Goal: Submit feedback/report problem

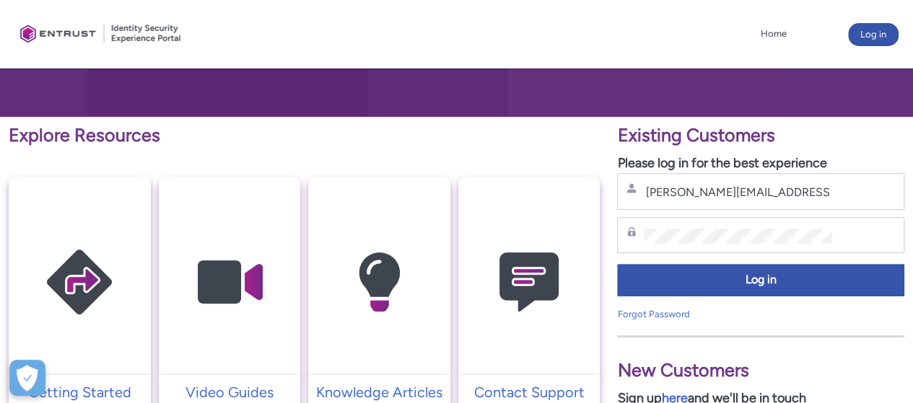
scroll to position [216, 0]
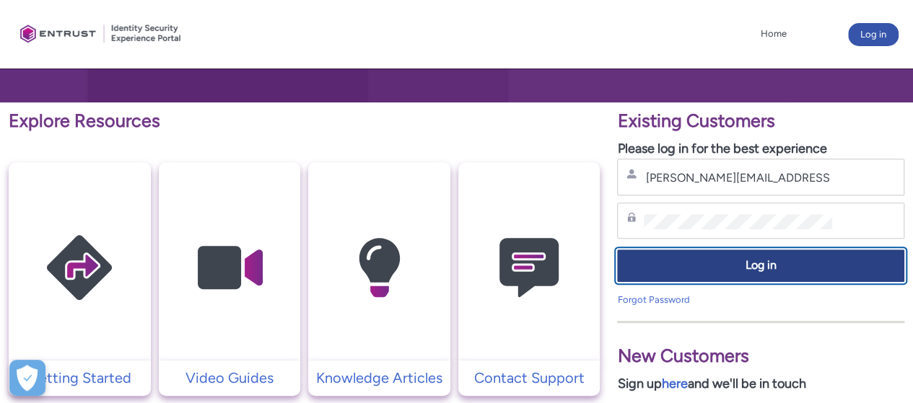
click at [725, 274] on button "Log in" at bounding box center [760, 266] width 287 height 32
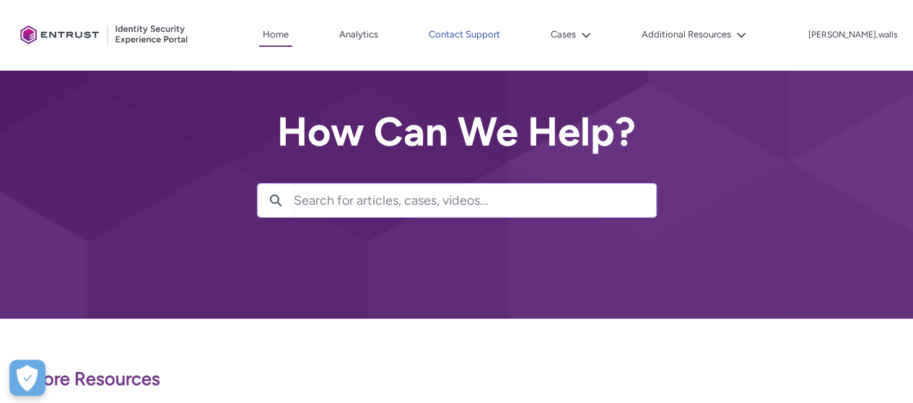
click at [495, 37] on link "Contact Support" at bounding box center [464, 35] width 79 height 22
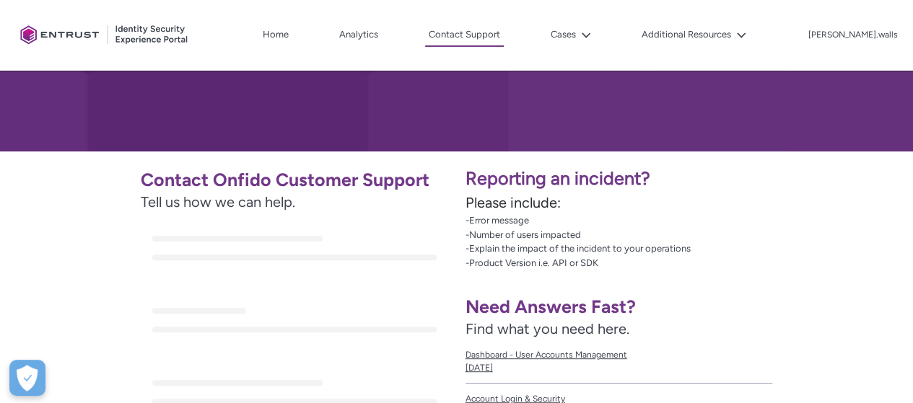
scroll to position [216, 0]
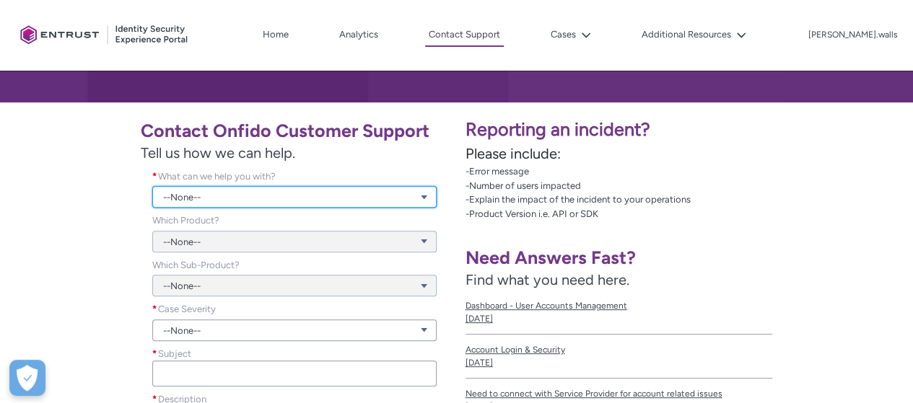
click at [245, 191] on link "--None--" at bounding box center [294, 197] width 284 height 22
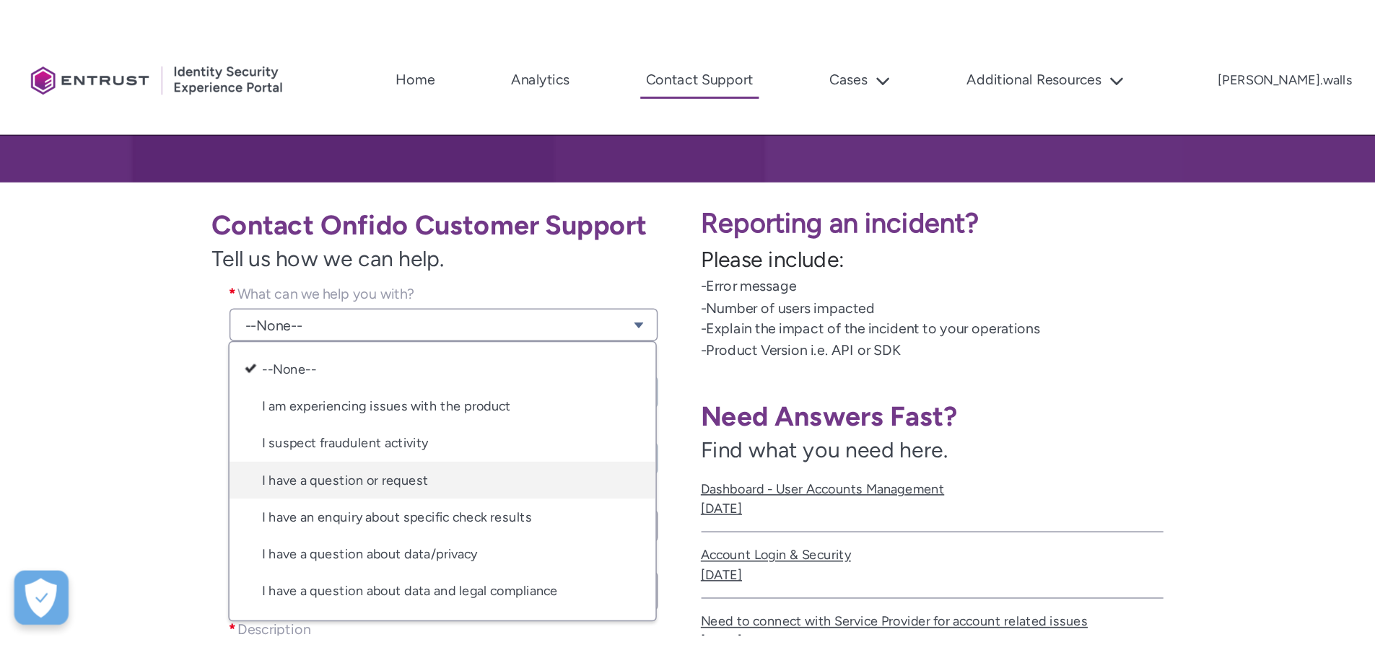
scroll to position [23, 0]
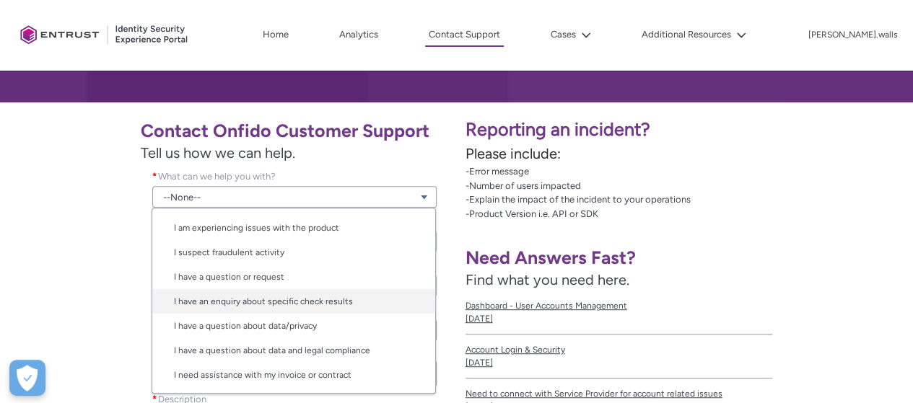
click at [313, 303] on link "I have an enquiry about specific check results" at bounding box center [293, 301] width 283 height 25
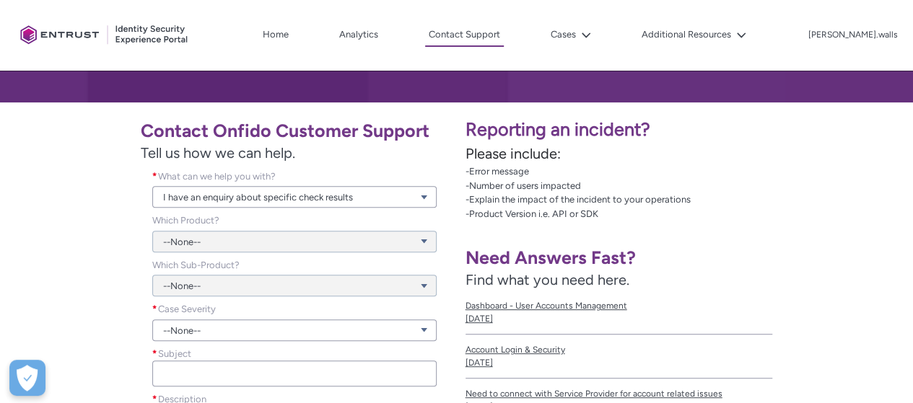
click at [207, 246] on div "--None--" at bounding box center [294, 233] width 284 height 39
click at [198, 242] on div "--None--" at bounding box center [294, 233] width 284 height 39
click at [95, 226] on div "Contact Onfido Customer Support Tell us how we can help. What can we help you w…" at bounding box center [228, 323] width 439 height 425
click at [227, 241] on div "--None--" at bounding box center [294, 233] width 284 height 39
click at [214, 246] on div "--None--" at bounding box center [294, 233] width 284 height 39
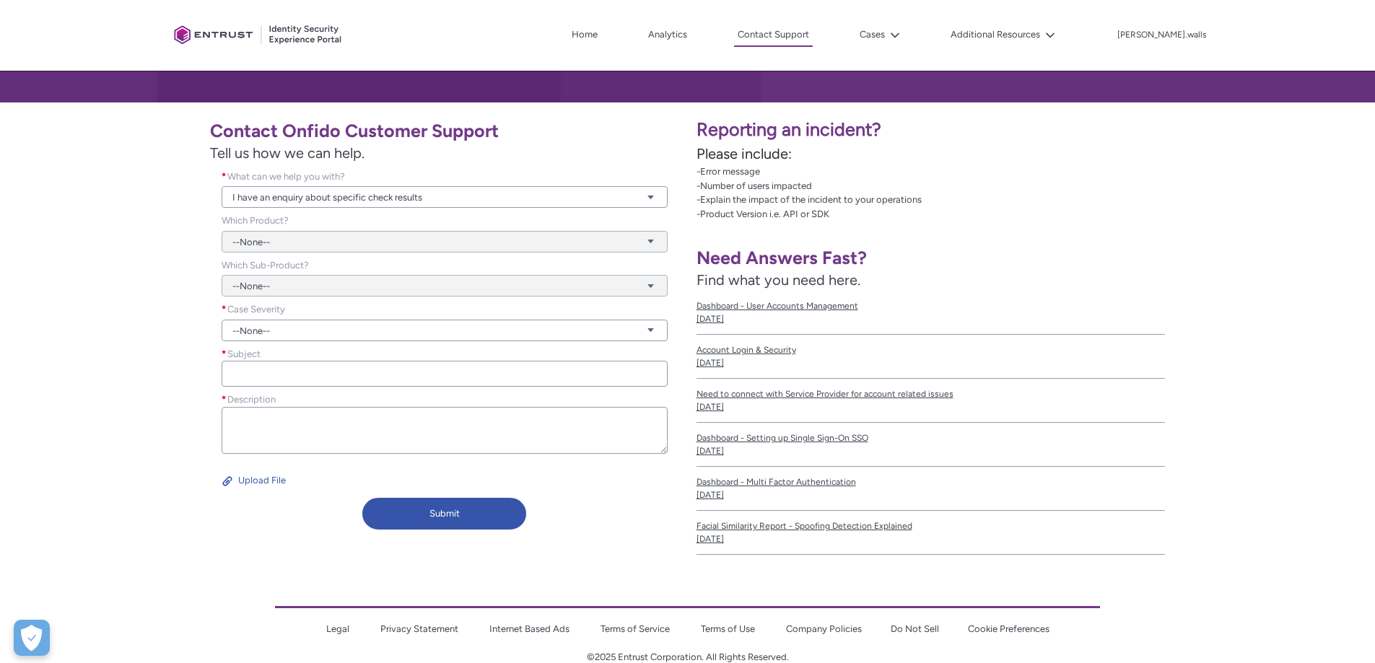
click at [261, 245] on div "--None--" at bounding box center [445, 233] width 446 height 39
click at [134, 244] on div "Contact Onfido Customer Support Tell us how we can help. What can we help you w…" at bounding box center [344, 323] width 670 height 425
click at [294, 284] on div "--None--" at bounding box center [445, 277] width 446 height 39
click at [262, 329] on link "--None--" at bounding box center [445, 331] width 446 height 22
click at [266, 403] on link "Urgent" at bounding box center [444, 410] width 445 height 25
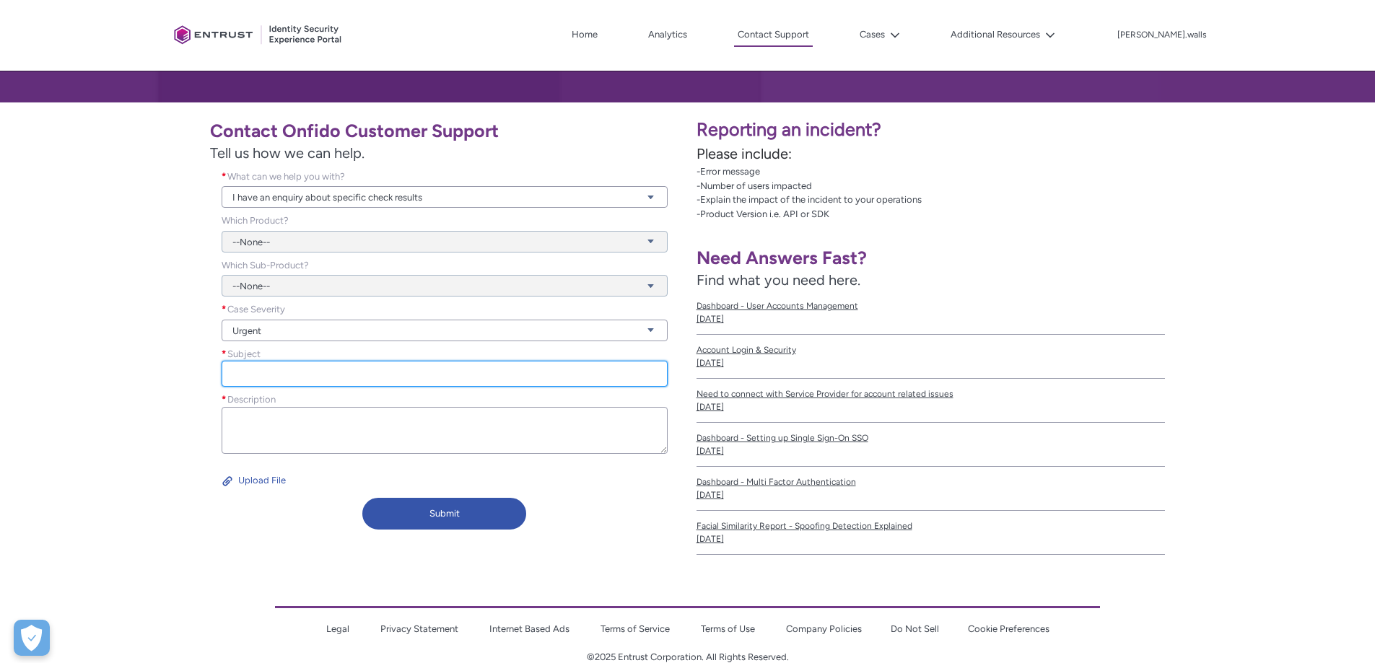
click at [258, 375] on input "Subject *" at bounding box center [445, 374] width 446 height 26
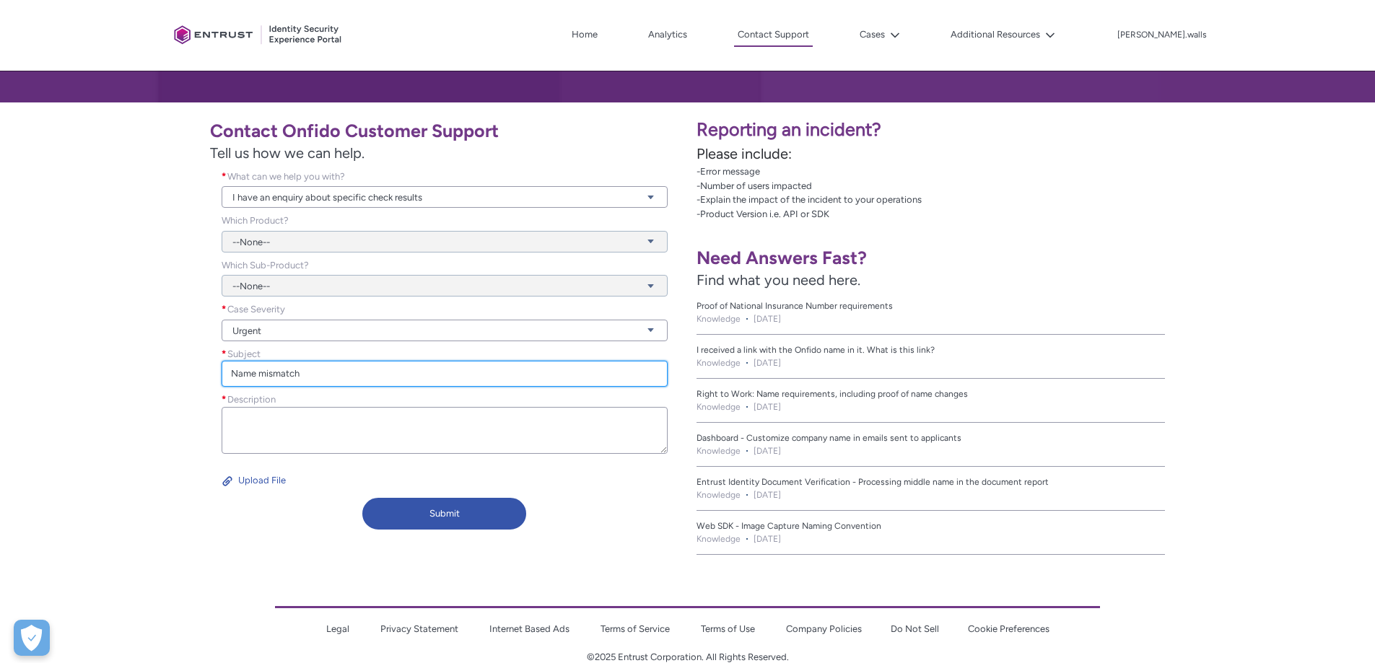
type input "Name mismatch"
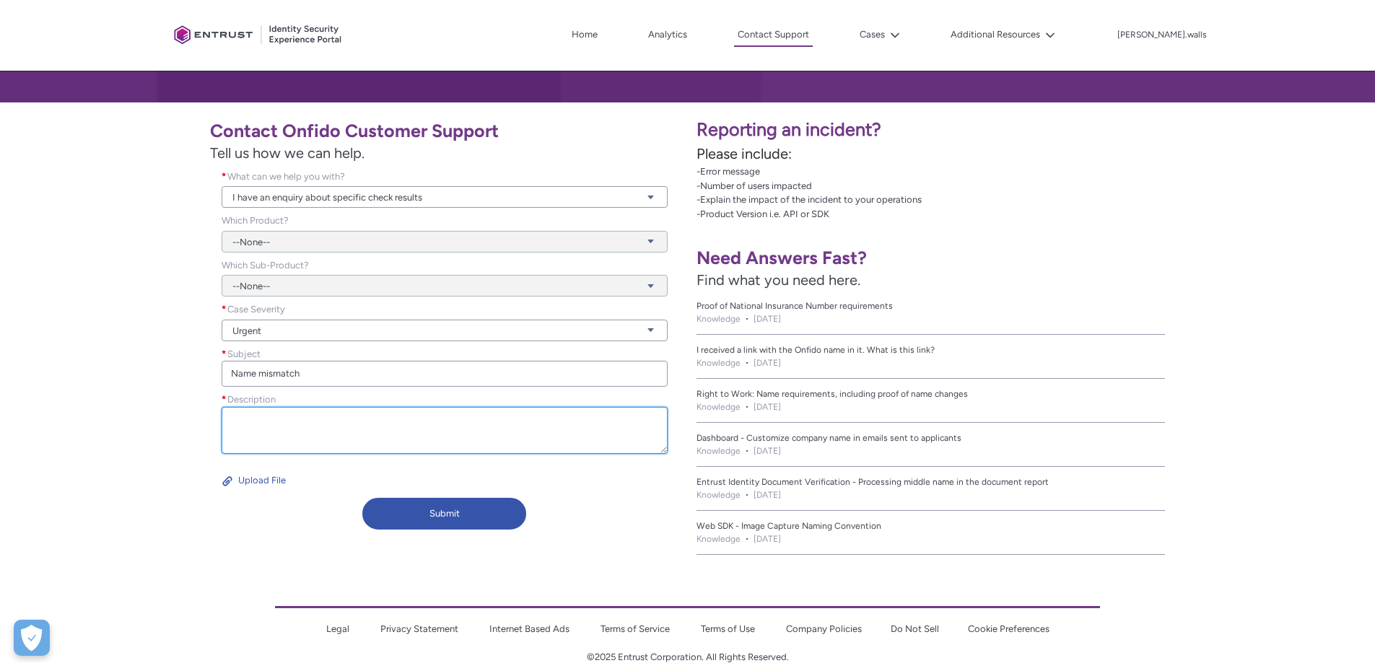
click at [235, 403] on textarea "Description *" at bounding box center [445, 430] width 446 height 47
paste textarea "52202522-2eac-4e6c-969a-99622fb4b759"
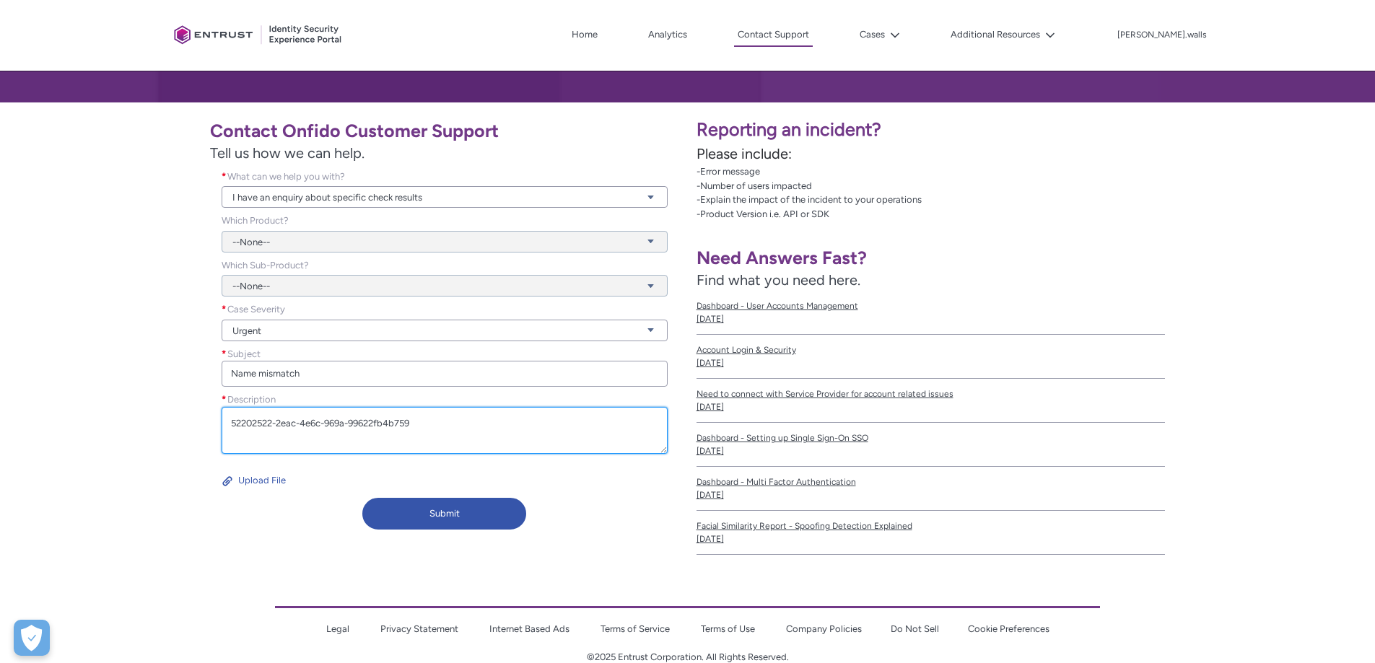
drag, startPoint x: 431, startPoint y: 422, endPoint x: 11, endPoint y: 411, distance: 420.1
click at [11, 403] on div "Contact Onfido Customer Support Tell us how we can help. What can we help you w…" at bounding box center [344, 323] width 670 height 425
drag, startPoint x: 245, startPoint y: 426, endPoint x: 162, endPoint y: 422, distance: 83.1
click at [162, 403] on div "Contact Onfido Customer Support Tell us how we can help. What can we help you w…" at bounding box center [344, 323] width 670 height 425
paste textarea "Can you please investigate how this customer was auto approved when the name on…"
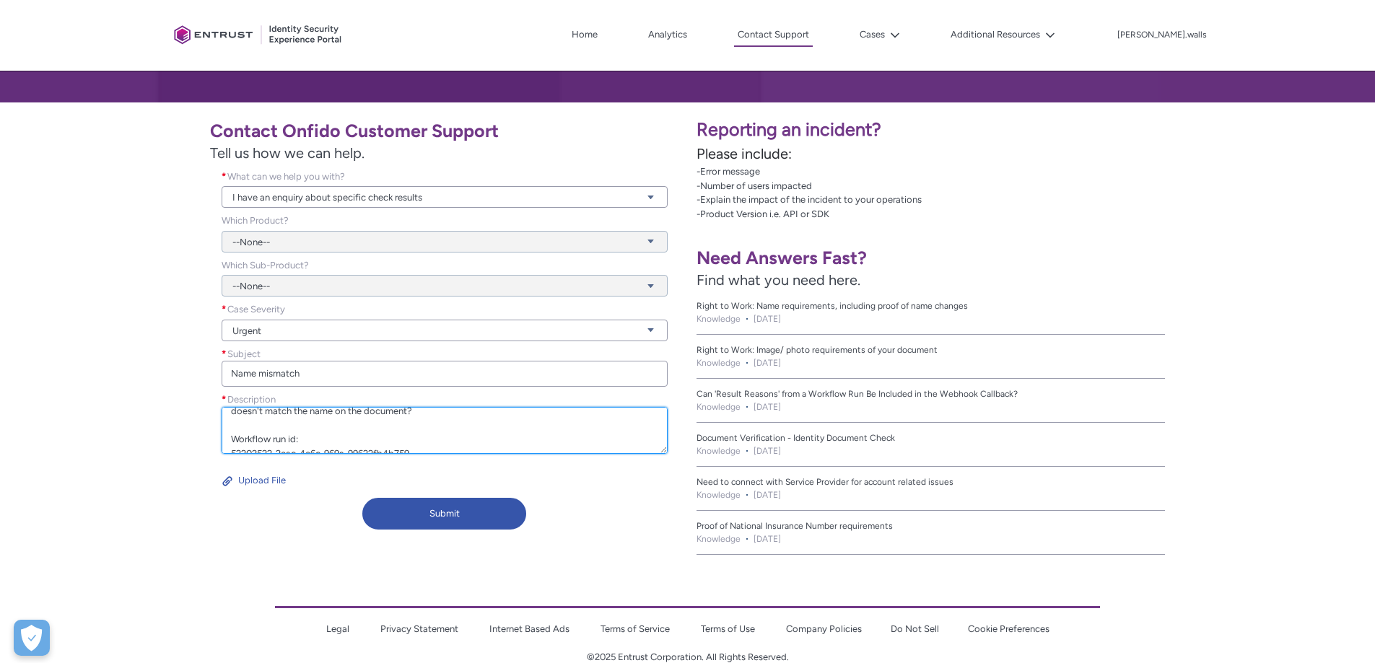
scroll to position [0, 0]
click at [427, 403] on textarea "Can you please investigate how this customer was auto approved when the name on…" at bounding box center [445, 430] width 446 height 47
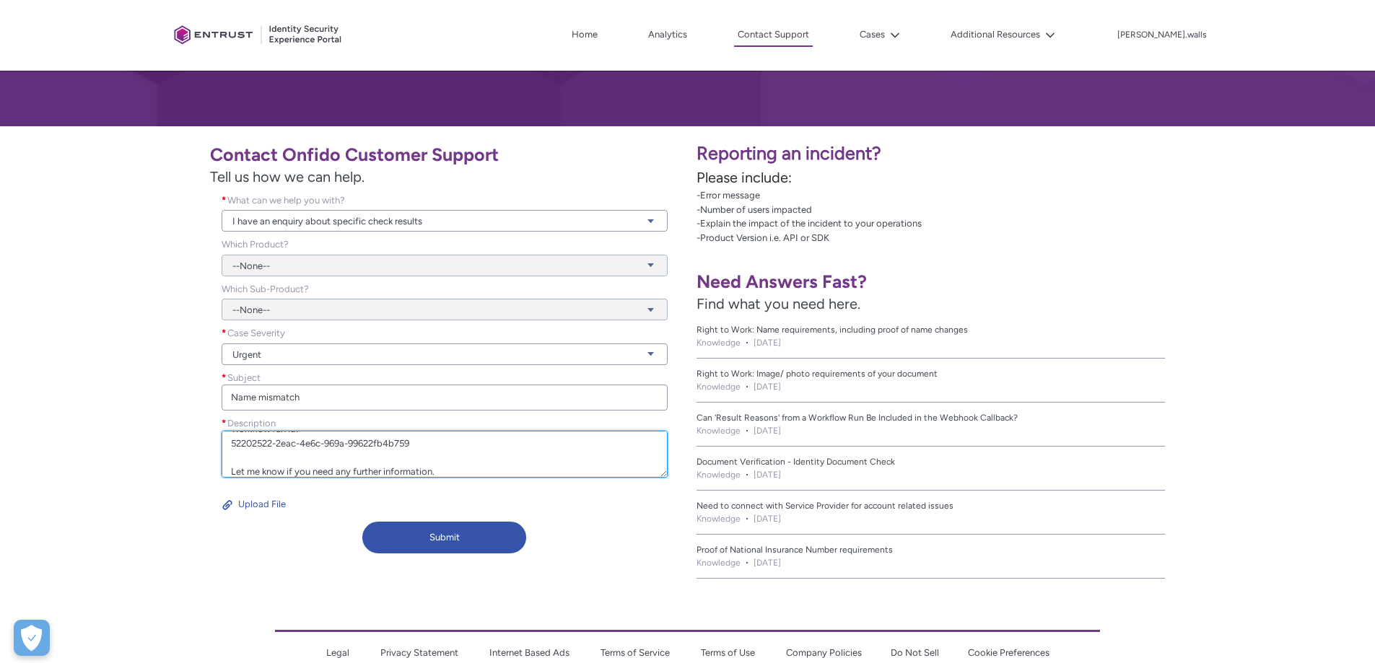
scroll to position [174, 0]
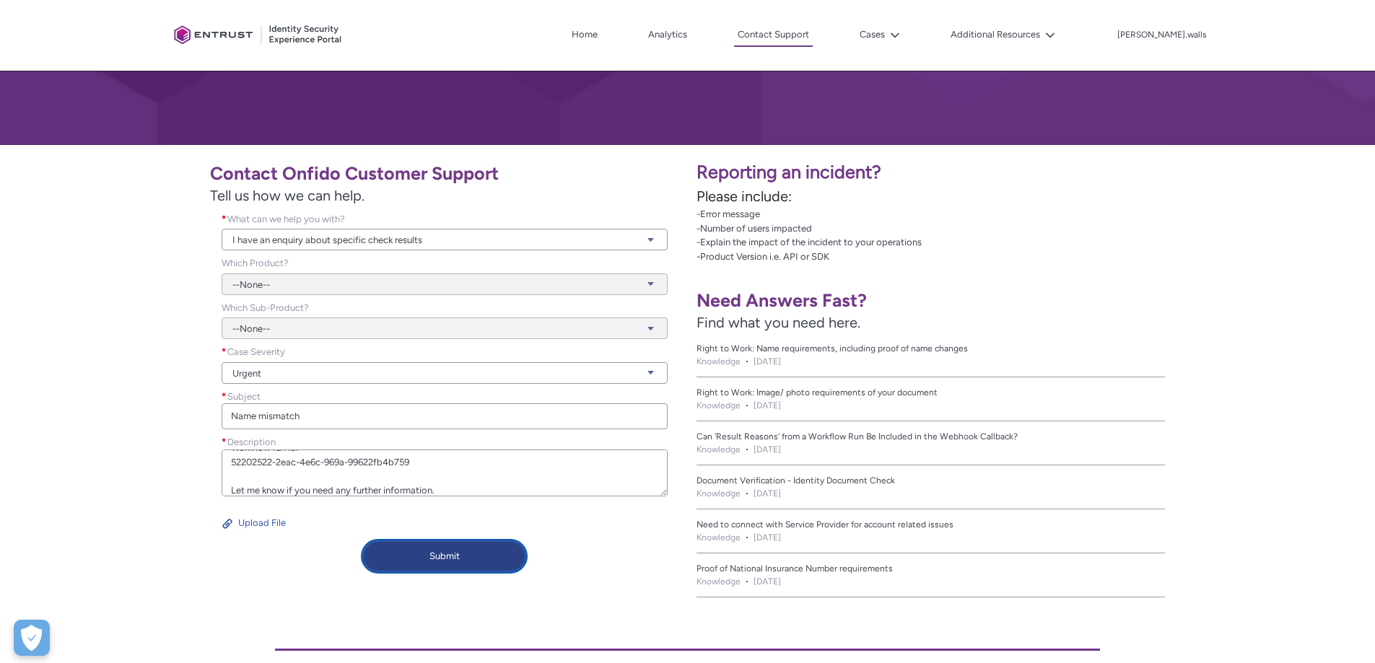
type textarea "Can you please investigate how this customer was auto approved when the name on…"
click at [456, 403] on button "Submit" at bounding box center [444, 557] width 164 height 32
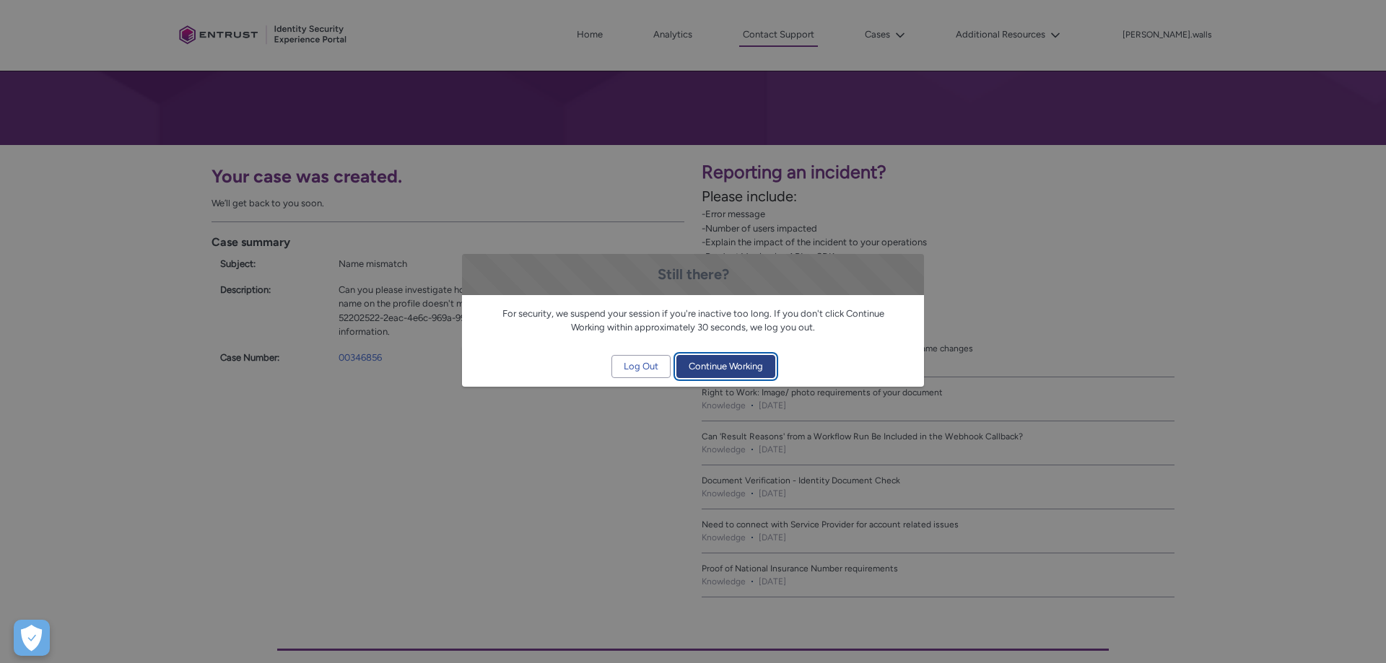
click at [701, 365] on span "Continue Working" at bounding box center [725, 367] width 74 height 22
